Goal: Navigation & Orientation: Find specific page/section

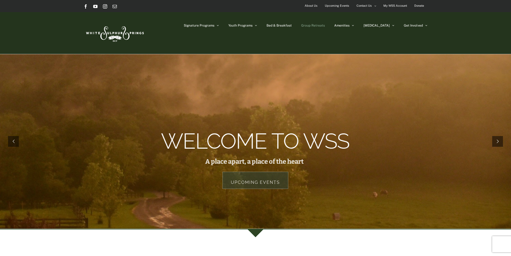
click at [325, 29] on link "Group Retreats" at bounding box center [313, 25] width 24 height 27
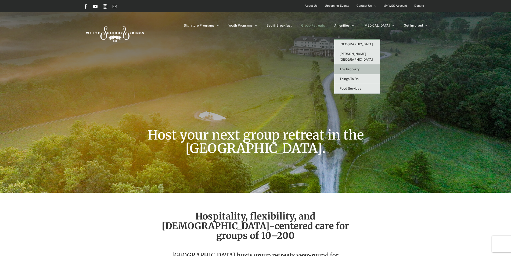
click at [360, 67] on span "The Property" at bounding box center [350, 69] width 20 height 4
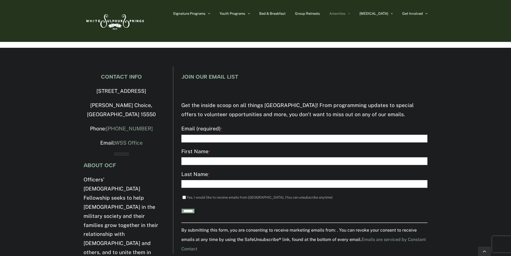
scroll to position [935, 0]
